Goal: Task Accomplishment & Management: Use online tool/utility

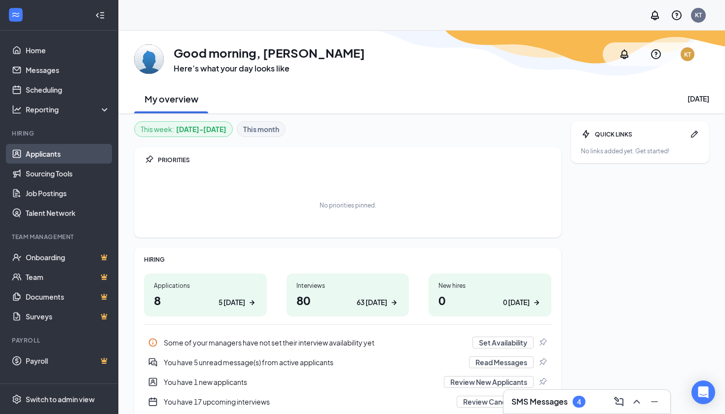
click at [49, 152] on link "Applicants" at bounding box center [68, 154] width 84 height 20
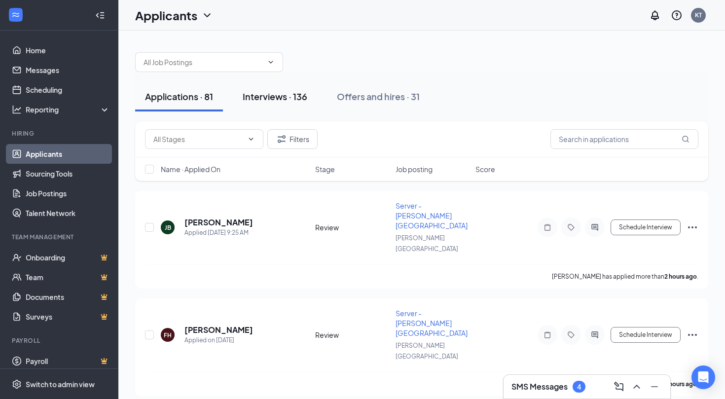
click at [284, 100] on div "Interviews · 136" at bounding box center [275, 96] width 65 height 12
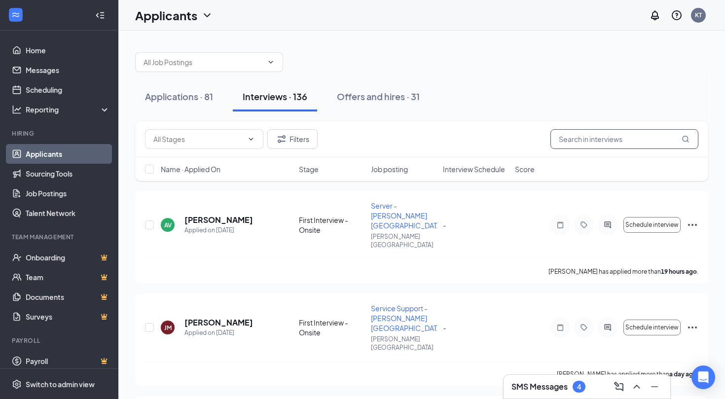
click at [588, 140] on input "text" at bounding box center [624, 139] width 148 height 20
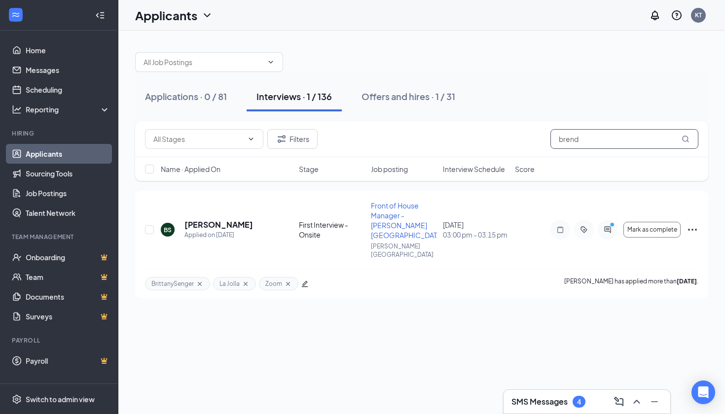
type input "brand"
drag, startPoint x: 565, startPoint y: 104, endPoint x: 608, endPoint y: 219, distance: 123.6
click at [608, 222] on icon "PrimaryDot" at bounding box center [614, 226] width 12 height 8
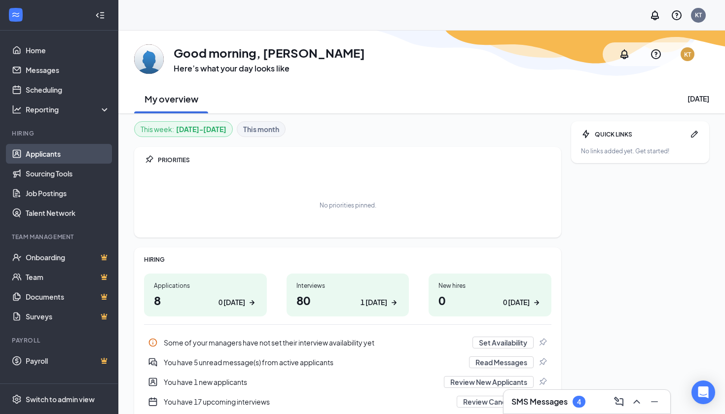
click at [50, 157] on link "Applicants" at bounding box center [68, 154] width 84 height 20
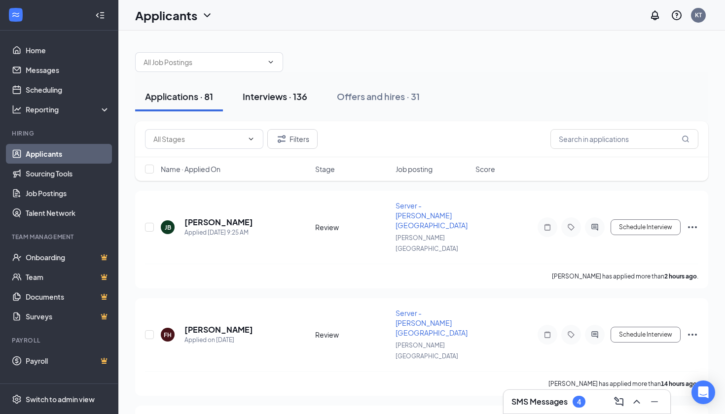
click at [283, 102] on div "Interviews · 136" at bounding box center [275, 96] width 65 height 12
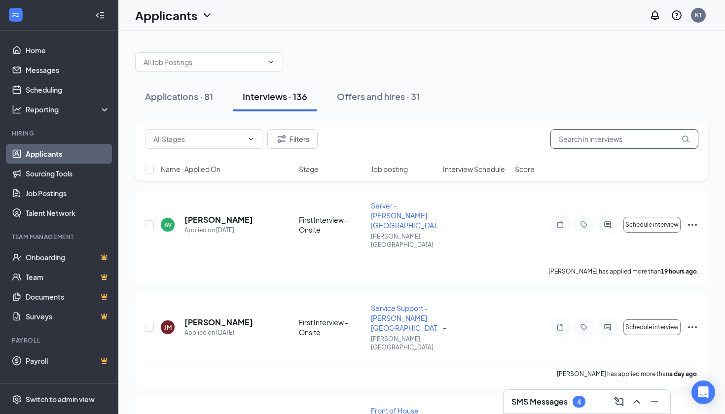
click at [606, 142] on input "text" at bounding box center [624, 139] width 148 height 20
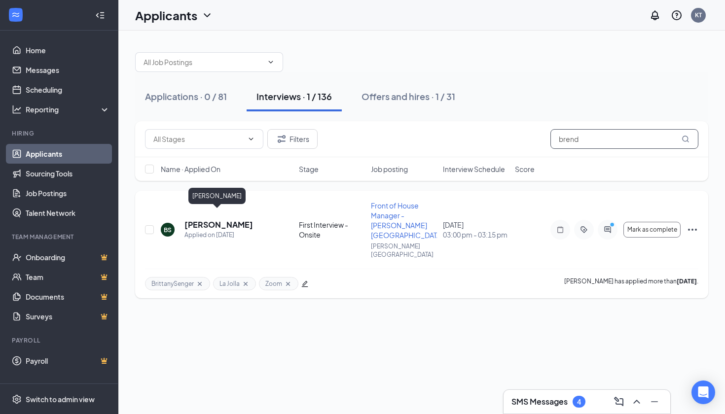
type input "brend"
click at [217, 219] on h5 "[PERSON_NAME]" at bounding box center [218, 224] width 69 height 11
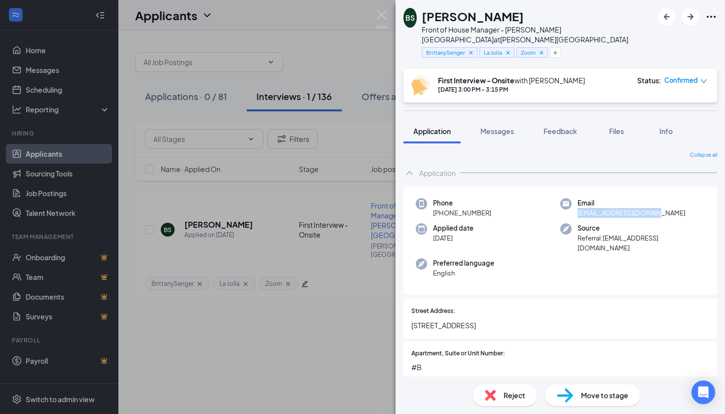
drag, startPoint x: 663, startPoint y: 213, endPoint x: 578, endPoint y: 215, distance: 85.9
click at [578, 215] on div "Email [EMAIL_ADDRESS][DOMAIN_NAME]" at bounding box center [632, 208] width 145 height 20
copy span "[EMAIL_ADDRESS][DOMAIN_NAME]"
click at [384, 13] on img at bounding box center [382, 19] width 12 height 19
